Goal: Navigation & Orientation: Find specific page/section

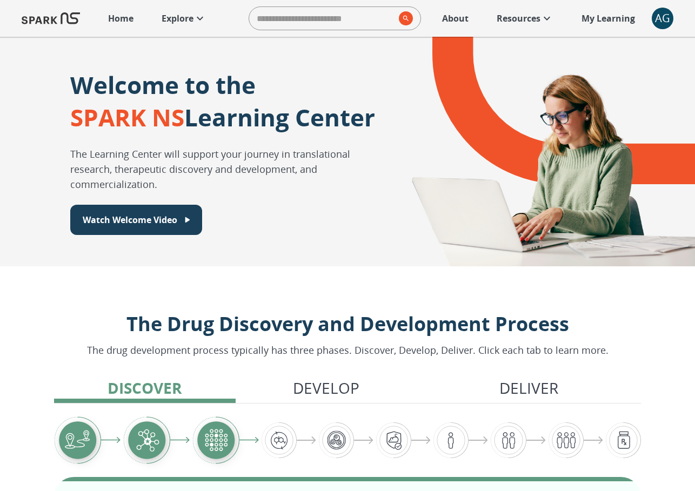
click at [665, 17] on div "AG" at bounding box center [663, 19] width 22 height 22
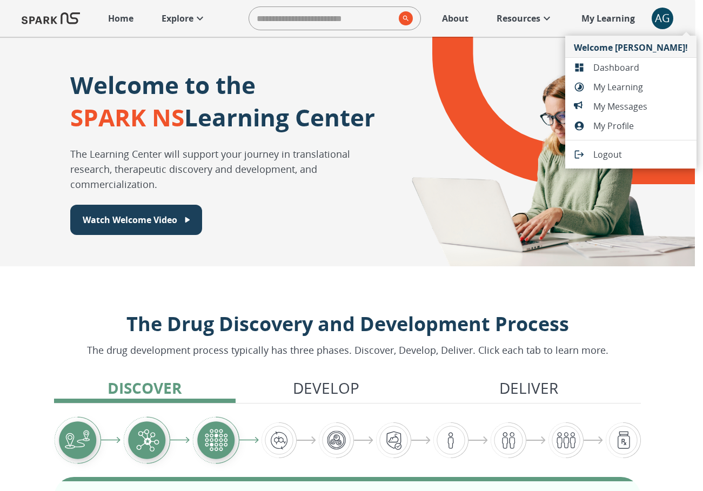
click at [638, 61] on span "Dashboard" at bounding box center [640, 67] width 95 height 13
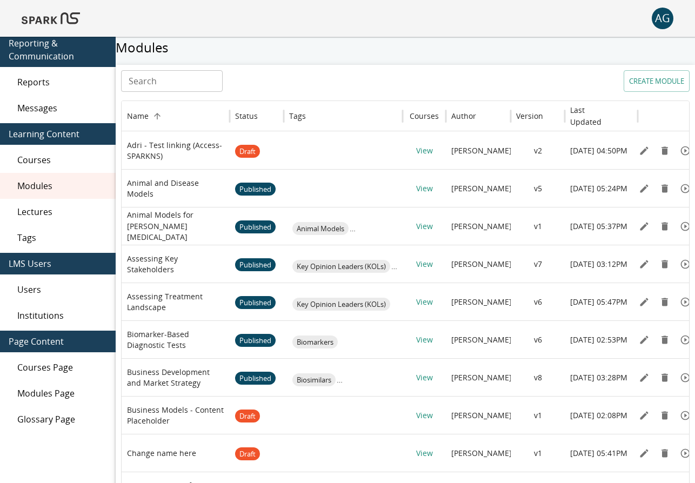
scroll to position [30, 0]
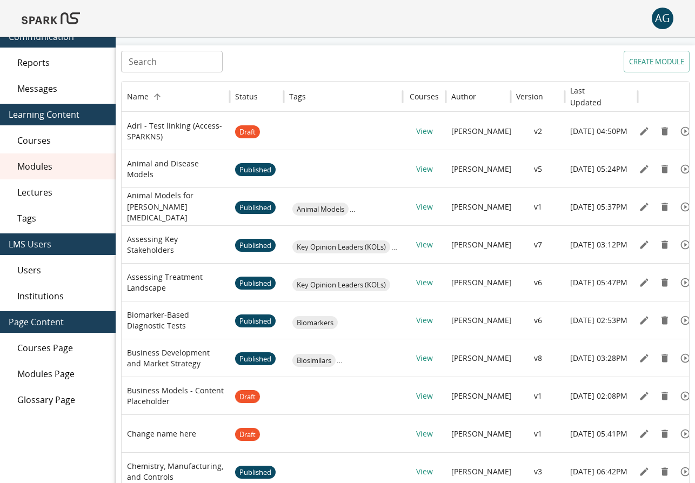
click at [48, 186] on span "Lectures" at bounding box center [62, 192] width 90 height 13
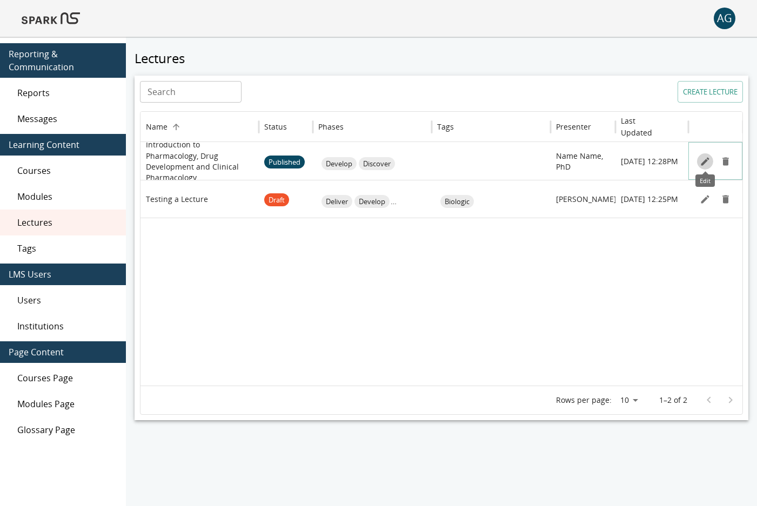
click at [694, 160] on icon "Edit" at bounding box center [705, 161] width 11 height 11
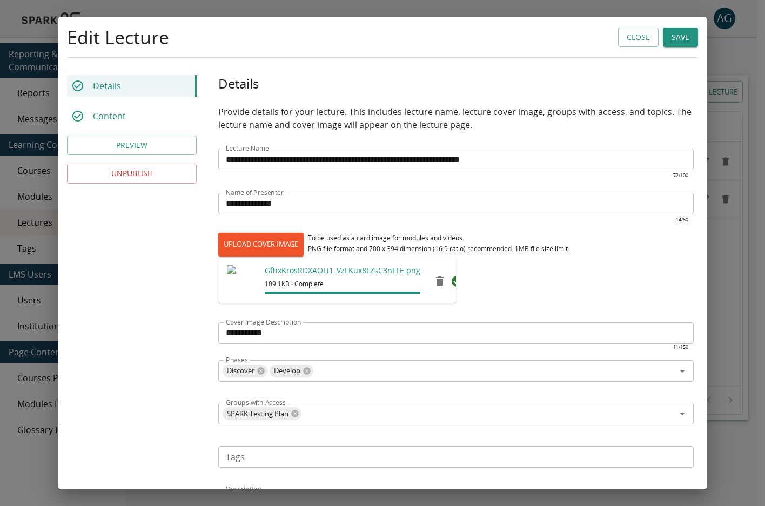
drag, startPoint x: 624, startPoint y: 41, endPoint x: 818, endPoint y: 15, distance: 195.7
click at [694, 15] on html "**********" at bounding box center [382, 271] width 765 height 543
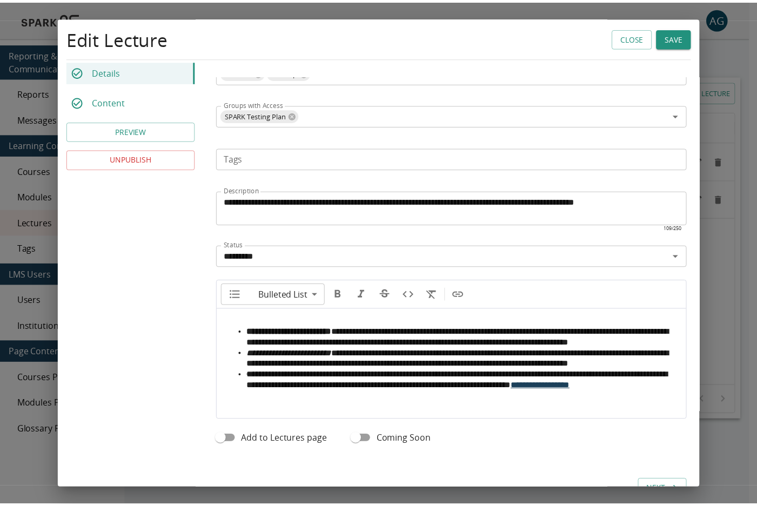
scroll to position [364, 0]
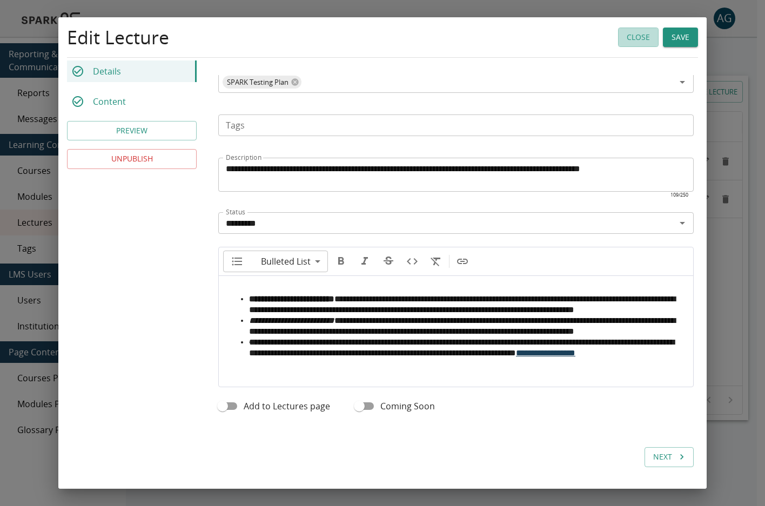
click at [640, 38] on button "Close" at bounding box center [638, 38] width 41 height 20
